Goal: Transaction & Acquisition: Book appointment/travel/reservation

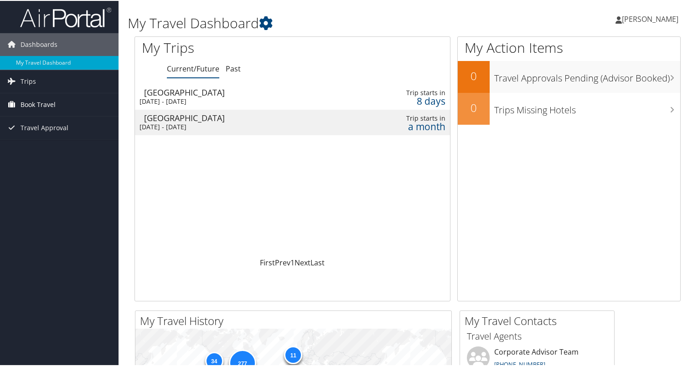
click at [43, 103] on span "Book Travel" at bounding box center [38, 104] width 35 height 23
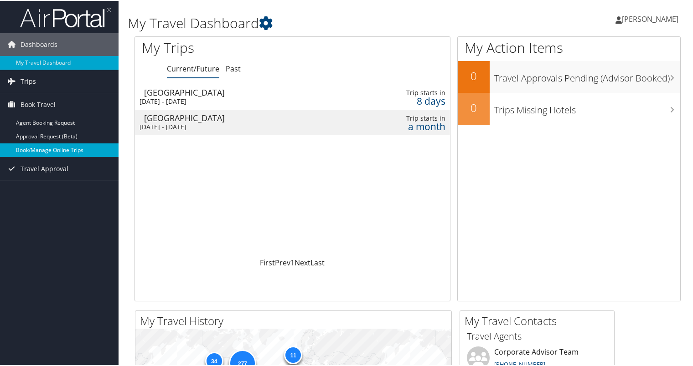
click at [63, 145] on link "Book/Manage Online Trips" at bounding box center [59, 150] width 118 height 14
